Goal: Task Accomplishment & Management: Use online tool/utility

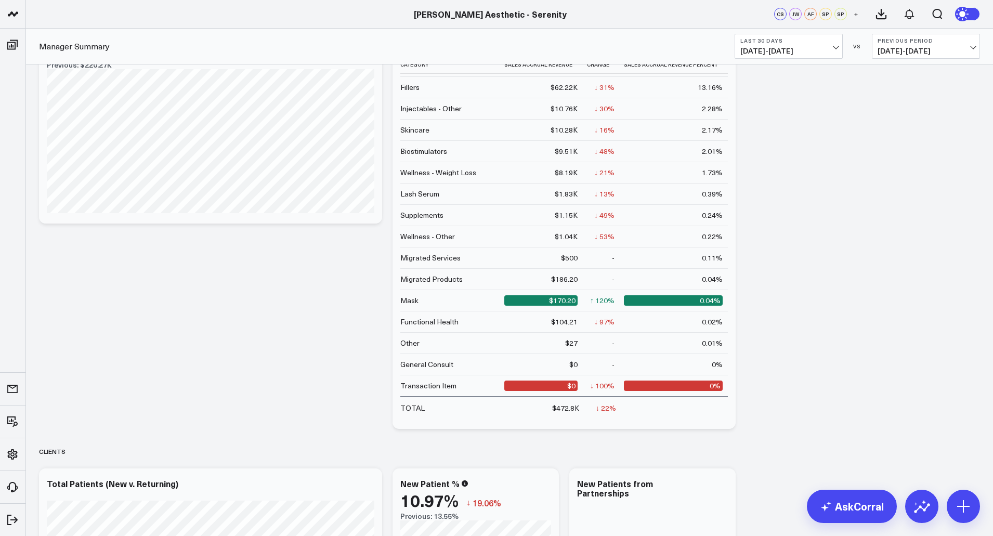
scroll to position [554, 0]
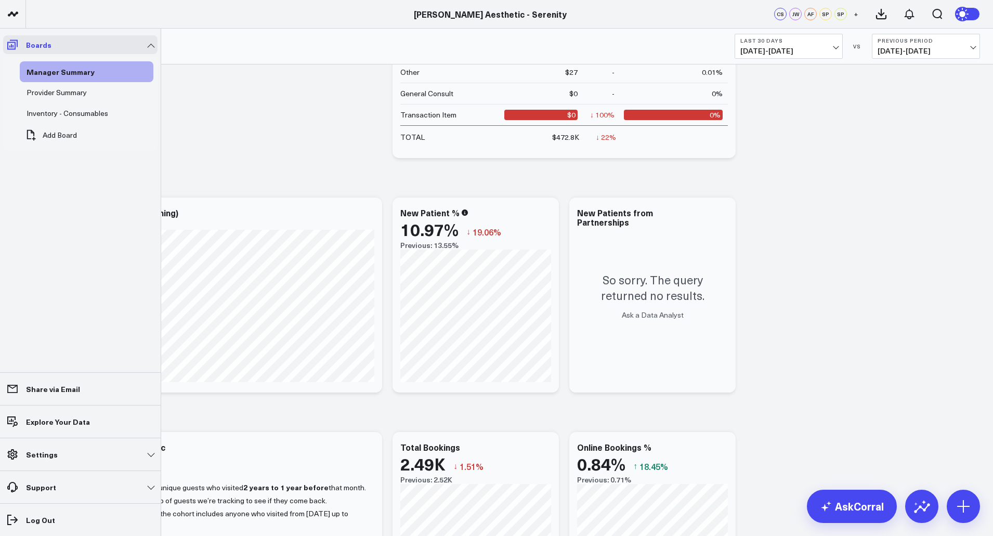
click at [16, 45] on icon at bounding box center [12, 45] width 10 height 10
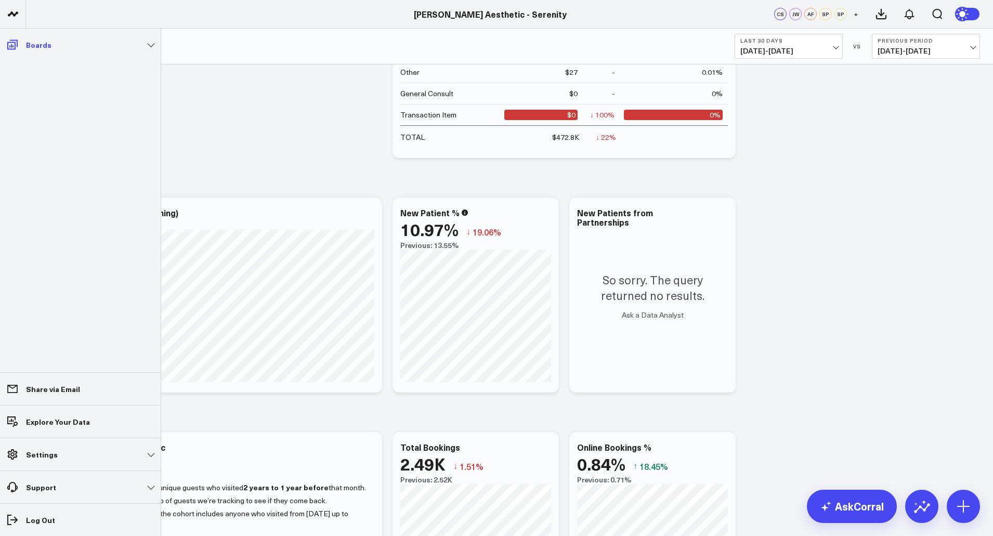
click at [128, 44] on link "Boards" at bounding box center [80, 44] width 154 height 19
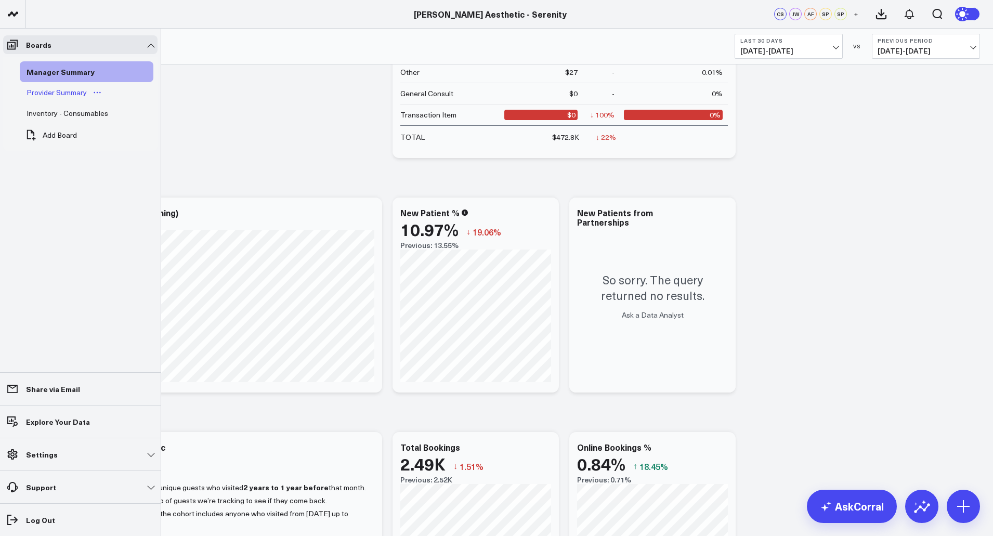
click at [53, 89] on div "Provider Summary" at bounding box center [56, 92] width 65 height 12
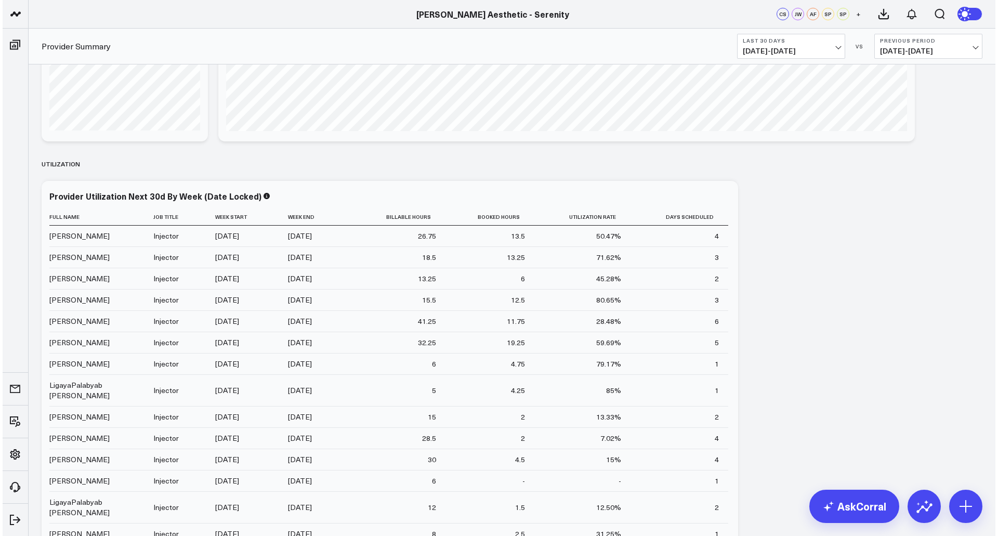
scroll to position [159, 0]
click at [720, 200] on icon at bounding box center [721, 198] width 12 height 12
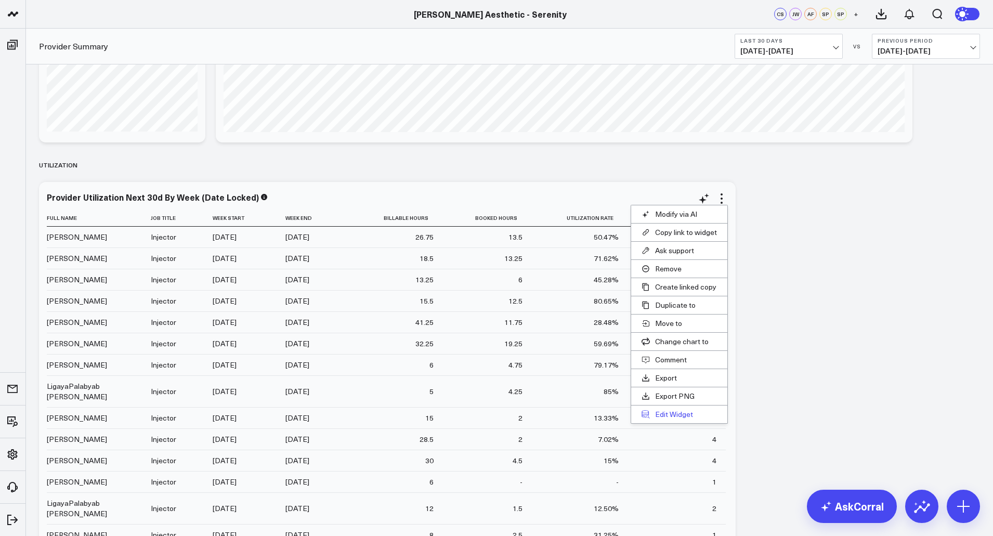
click at [672, 416] on button "Edit Widget" at bounding box center [679, 414] width 96 height 18
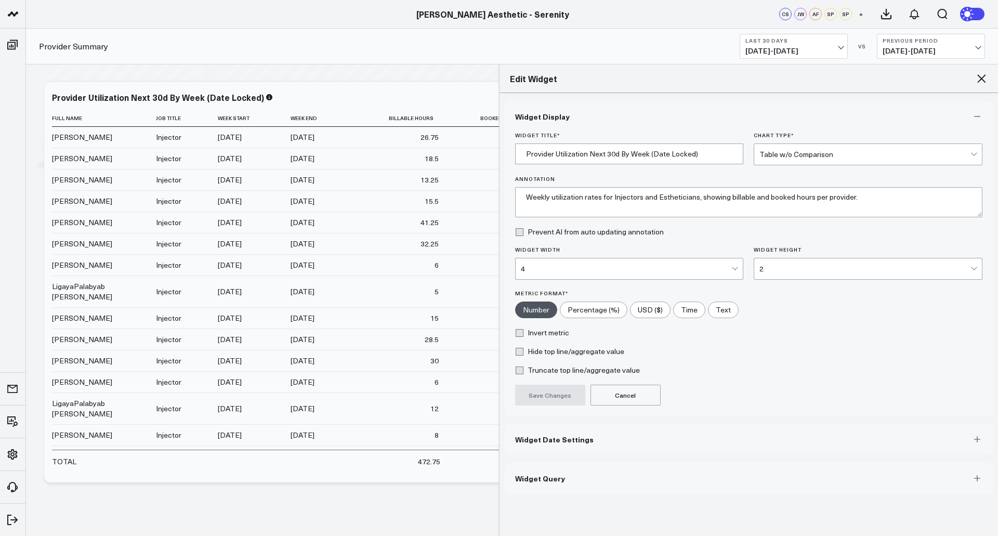
click at [581, 481] on button "Widget Query" at bounding box center [749, 478] width 488 height 31
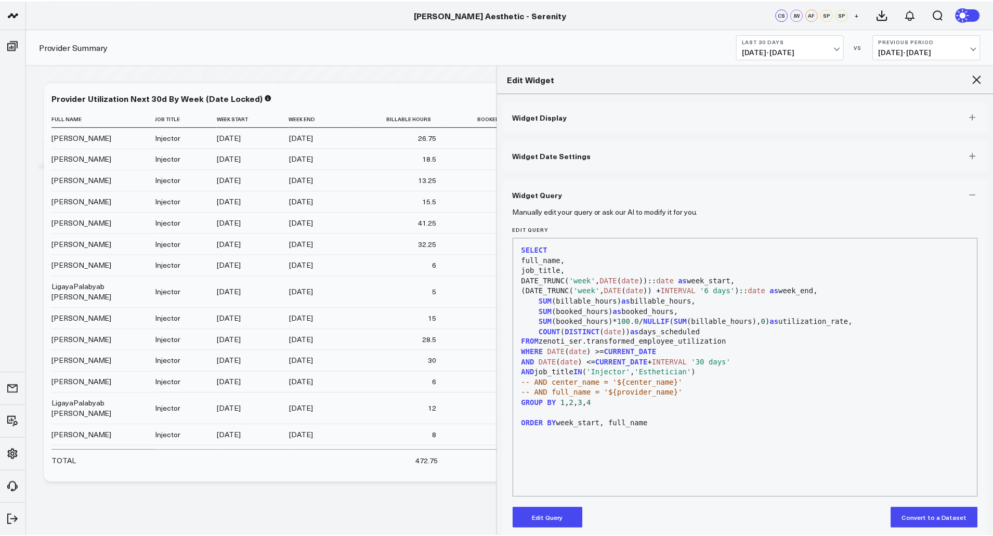
scroll to position [11, 0]
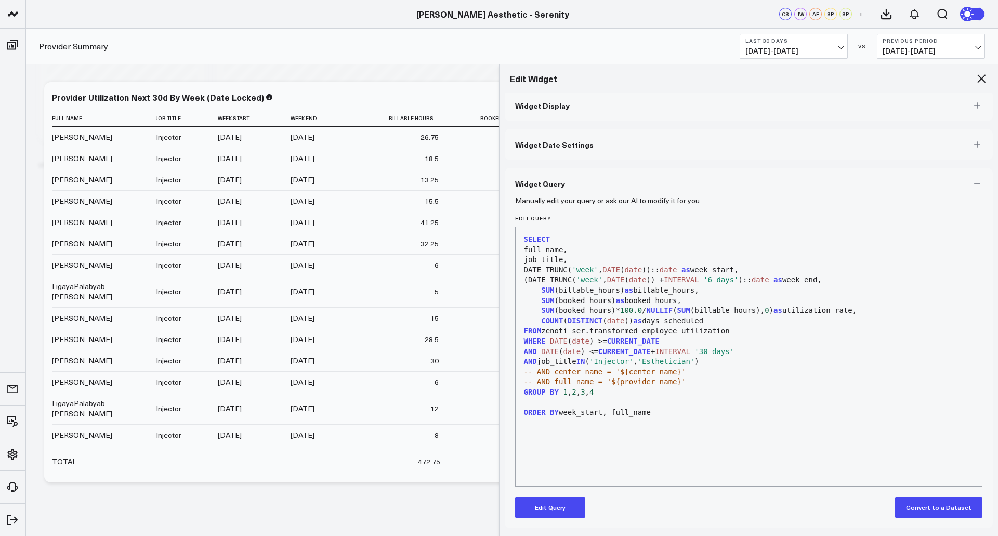
click at [554, 508] on button "Edit Query" at bounding box center [550, 507] width 70 height 21
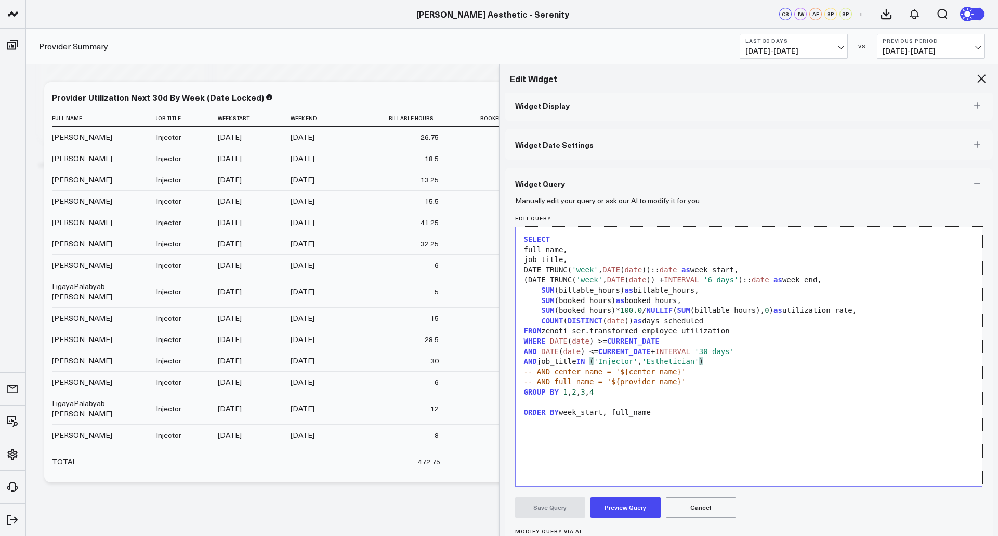
click at [596, 361] on span "'Injector'" at bounding box center [615, 361] width 44 height 8
click at [617, 510] on button "Preview Query" at bounding box center [625, 507] width 70 height 21
click at [553, 501] on button "Save Query" at bounding box center [550, 507] width 70 height 21
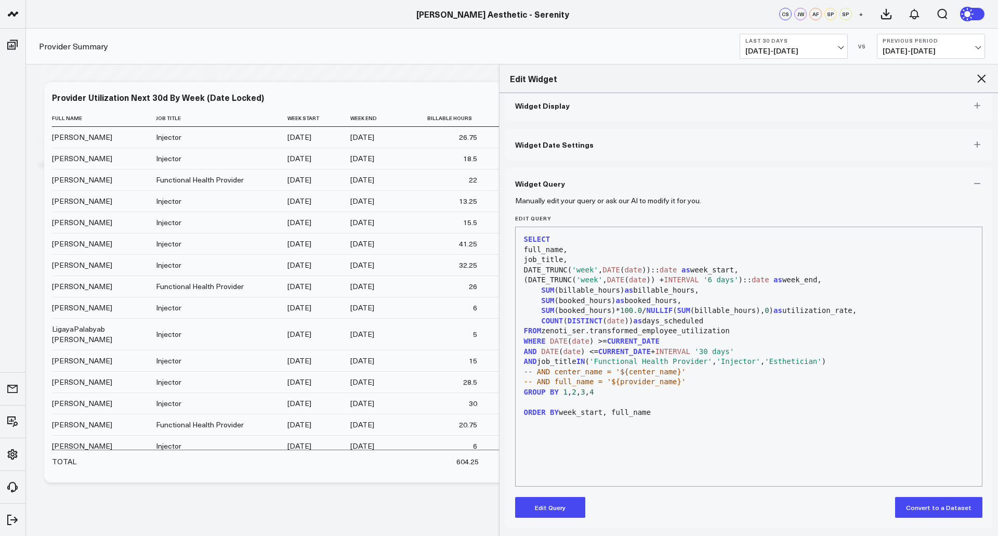
click at [981, 78] on icon at bounding box center [981, 78] width 8 height 8
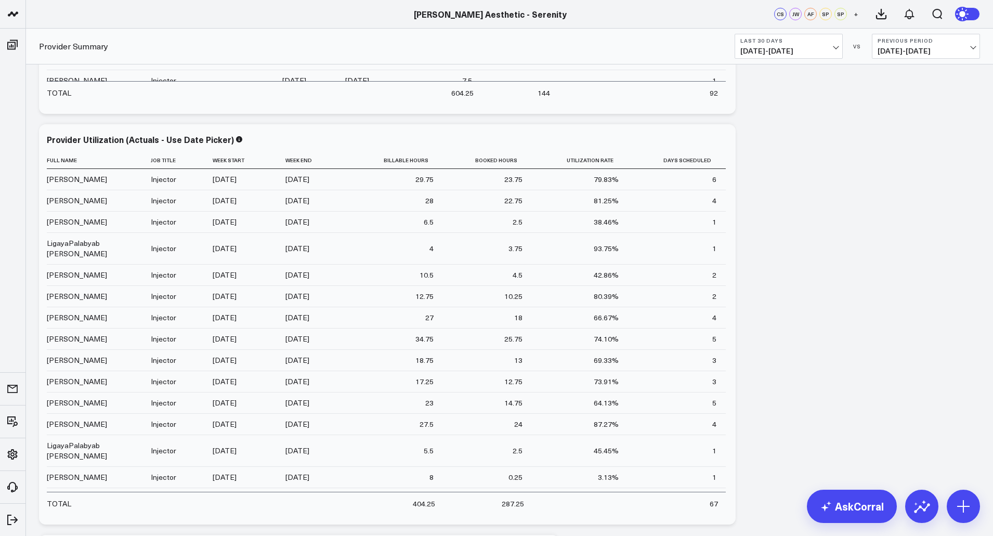
scroll to position [673, 0]
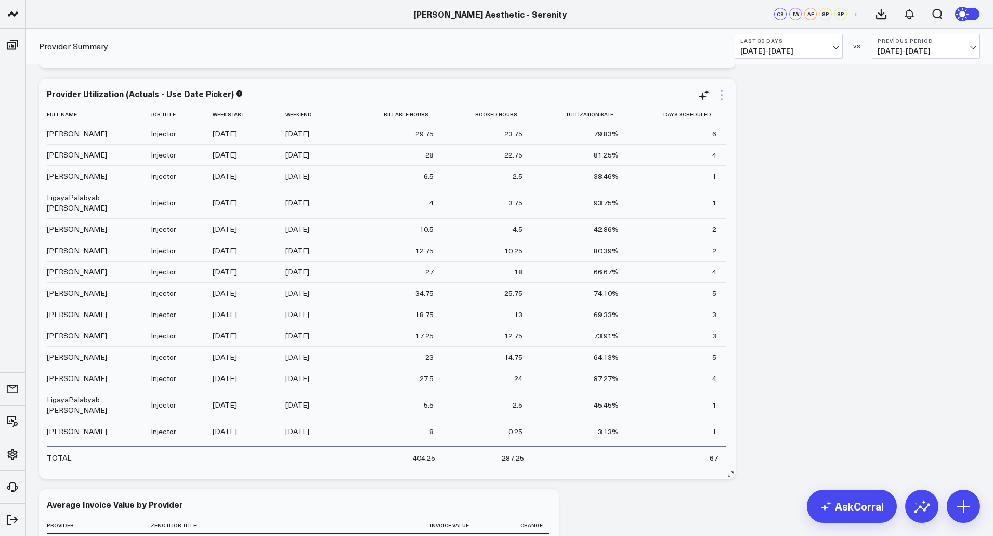
click at [721, 96] on icon at bounding box center [721, 95] width 12 height 12
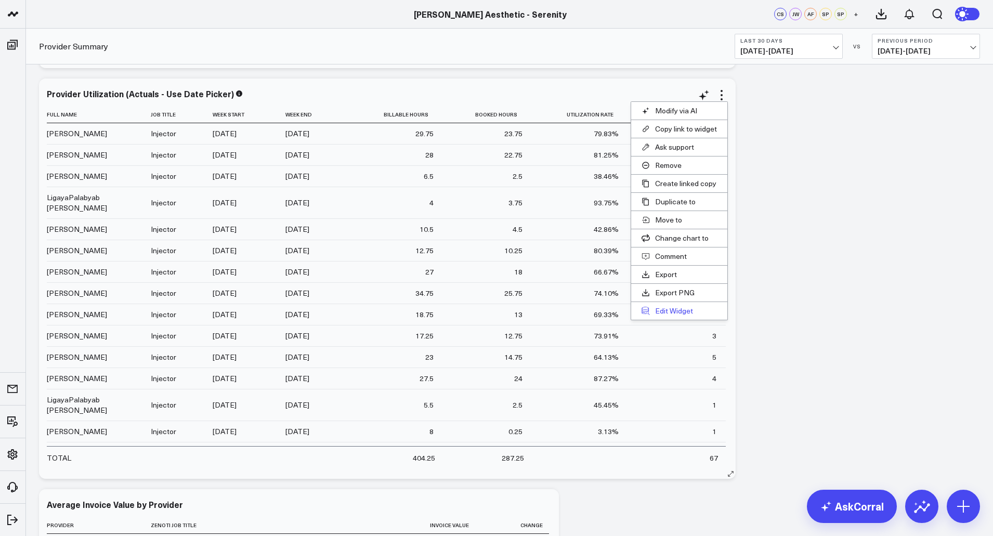
click at [668, 311] on button "Edit Widget" at bounding box center [679, 311] width 96 height 18
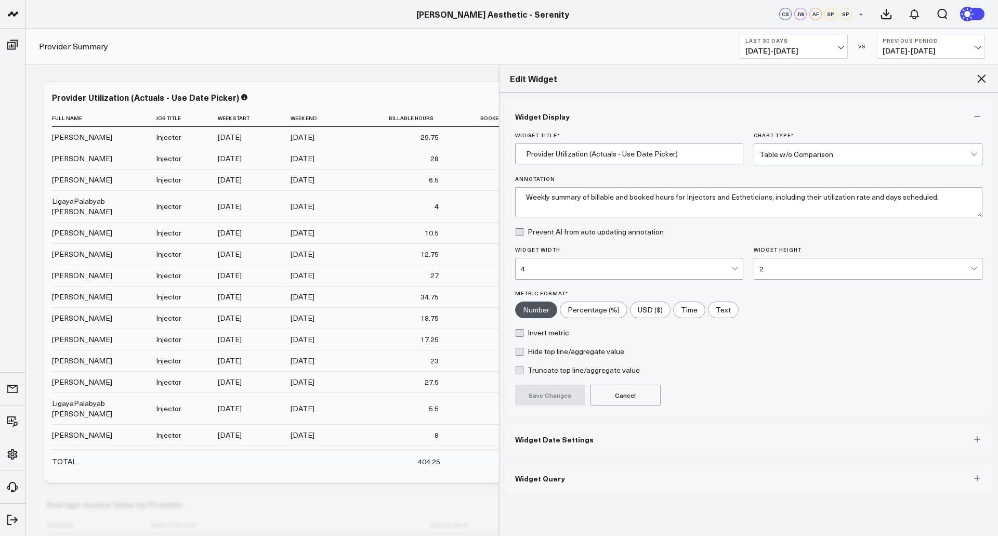
click at [570, 481] on button "Widget Query" at bounding box center [749, 478] width 488 height 31
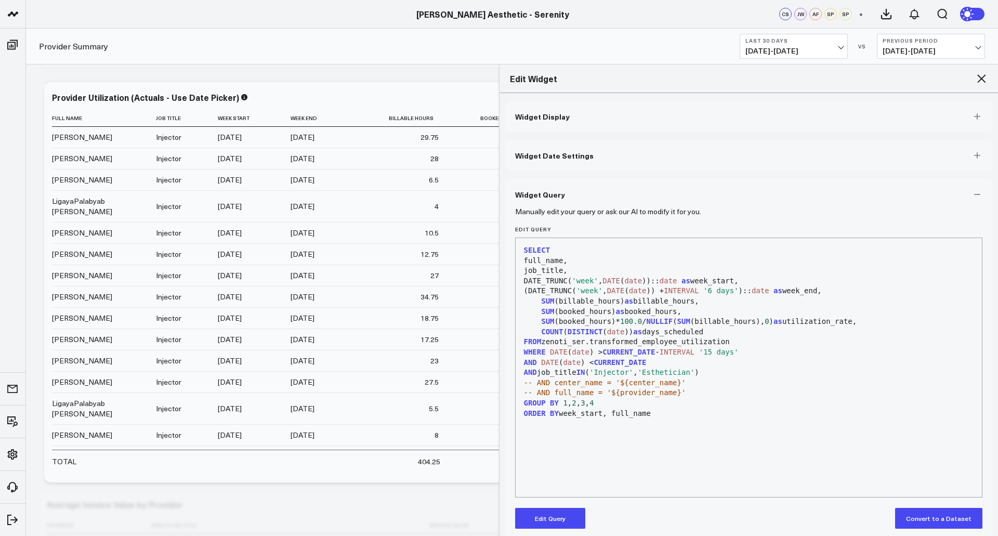
click at [705, 393] on div "-- AND full_name = '${provider_name}'" at bounding box center [749, 393] width 456 height 10
click at [565, 514] on button "Edit Query" at bounding box center [550, 518] width 70 height 21
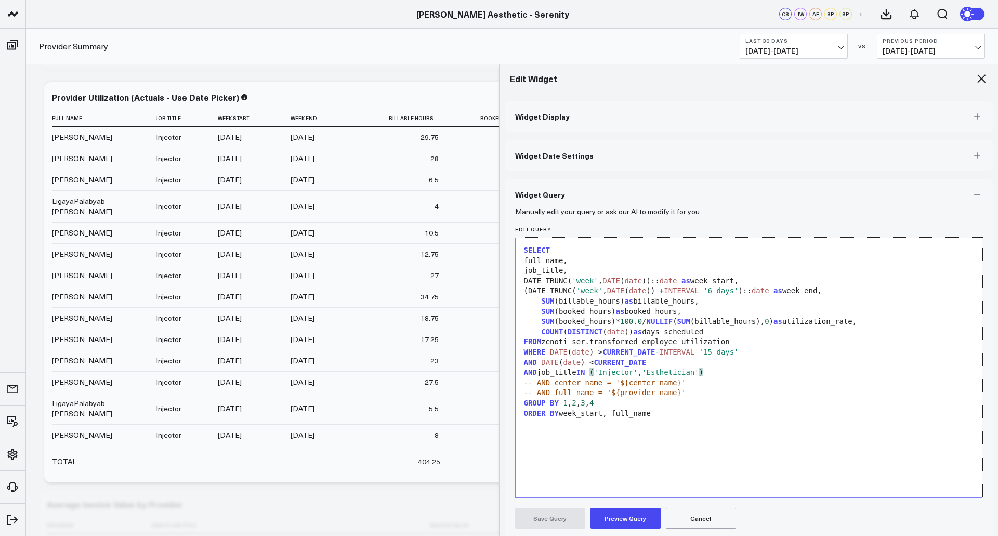
click at [596, 373] on span "'Injector'" at bounding box center [615, 372] width 44 height 8
click at [618, 517] on button "Preview Query" at bounding box center [625, 518] width 70 height 21
click at [644, 372] on span "'Functional Health Provider'" at bounding box center [650, 372] width 123 height 8
click at [628, 519] on button "Preview Query" at bounding box center [625, 518] width 70 height 21
click at [565, 521] on button "Save Query" at bounding box center [550, 518] width 70 height 21
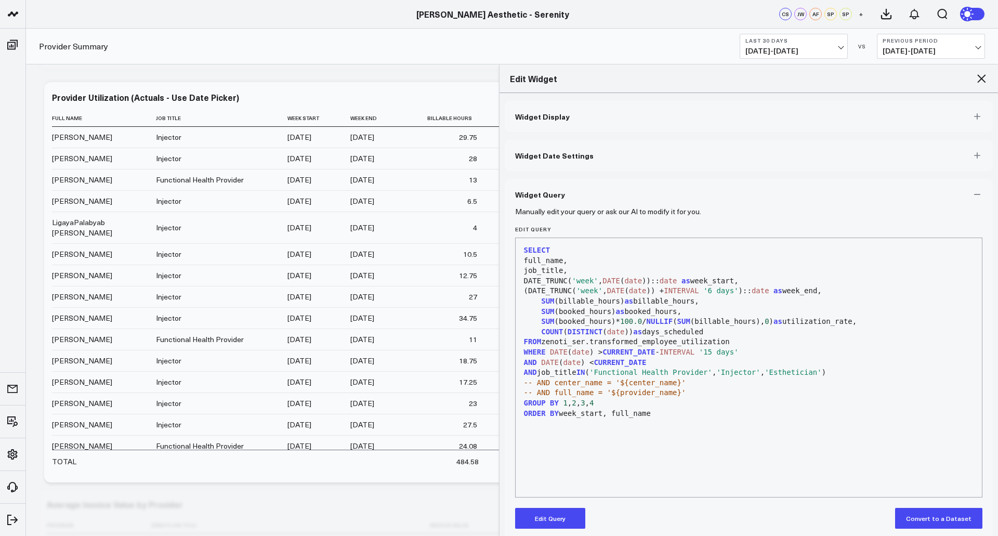
click at [983, 78] on icon at bounding box center [981, 78] width 8 height 8
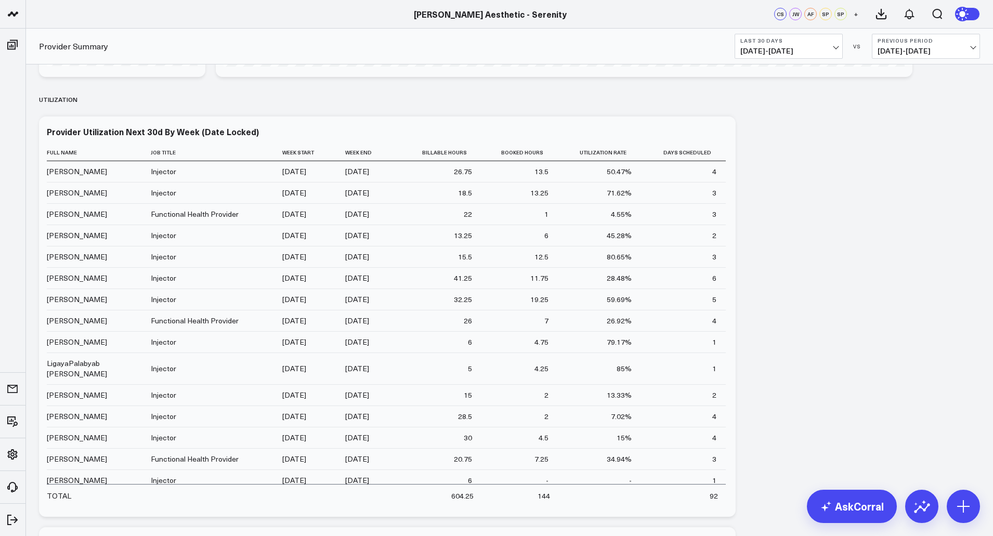
scroll to position [225, 0]
